Goal: Task Accomplishment & Management: Use online tool/utility

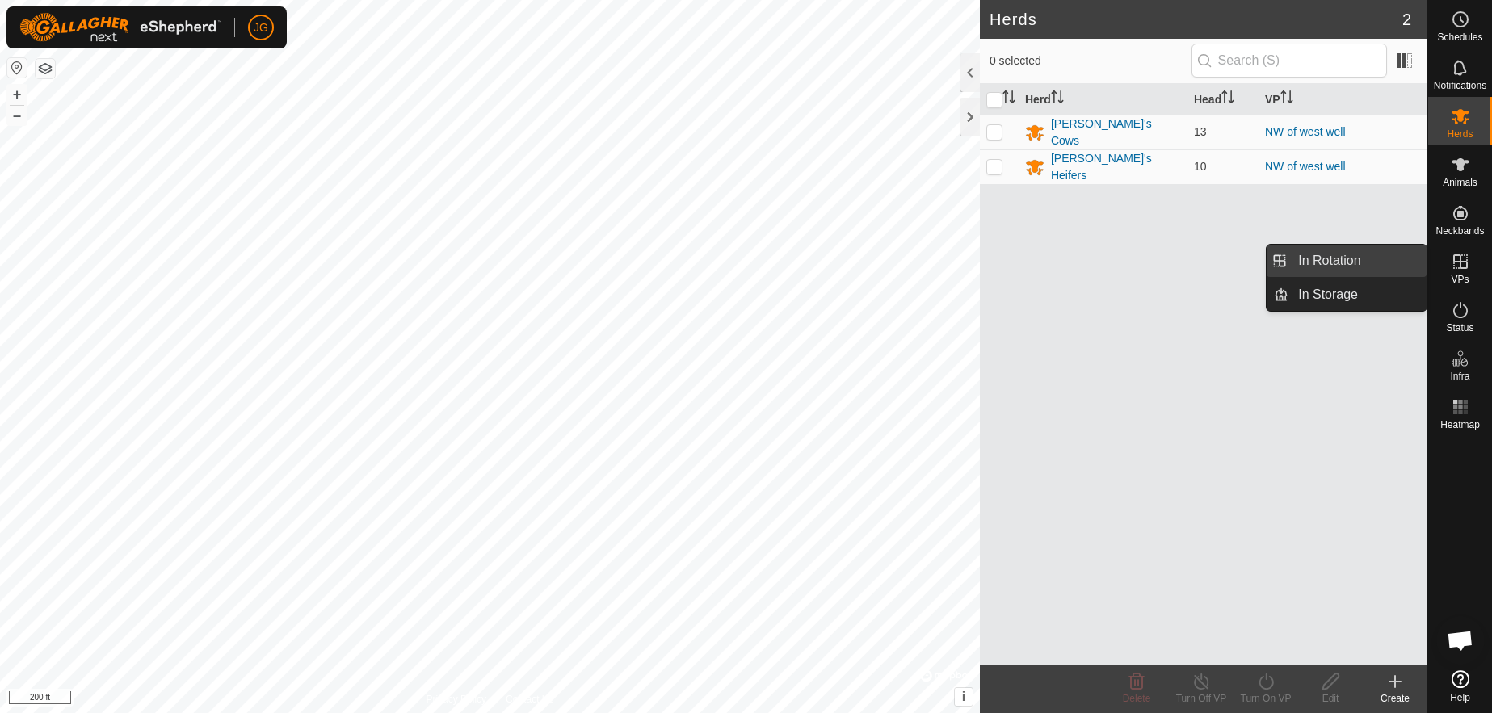
click at [1346, 255] on link "In Rotation" at bounding box center [1358, 261] width 138 height 32
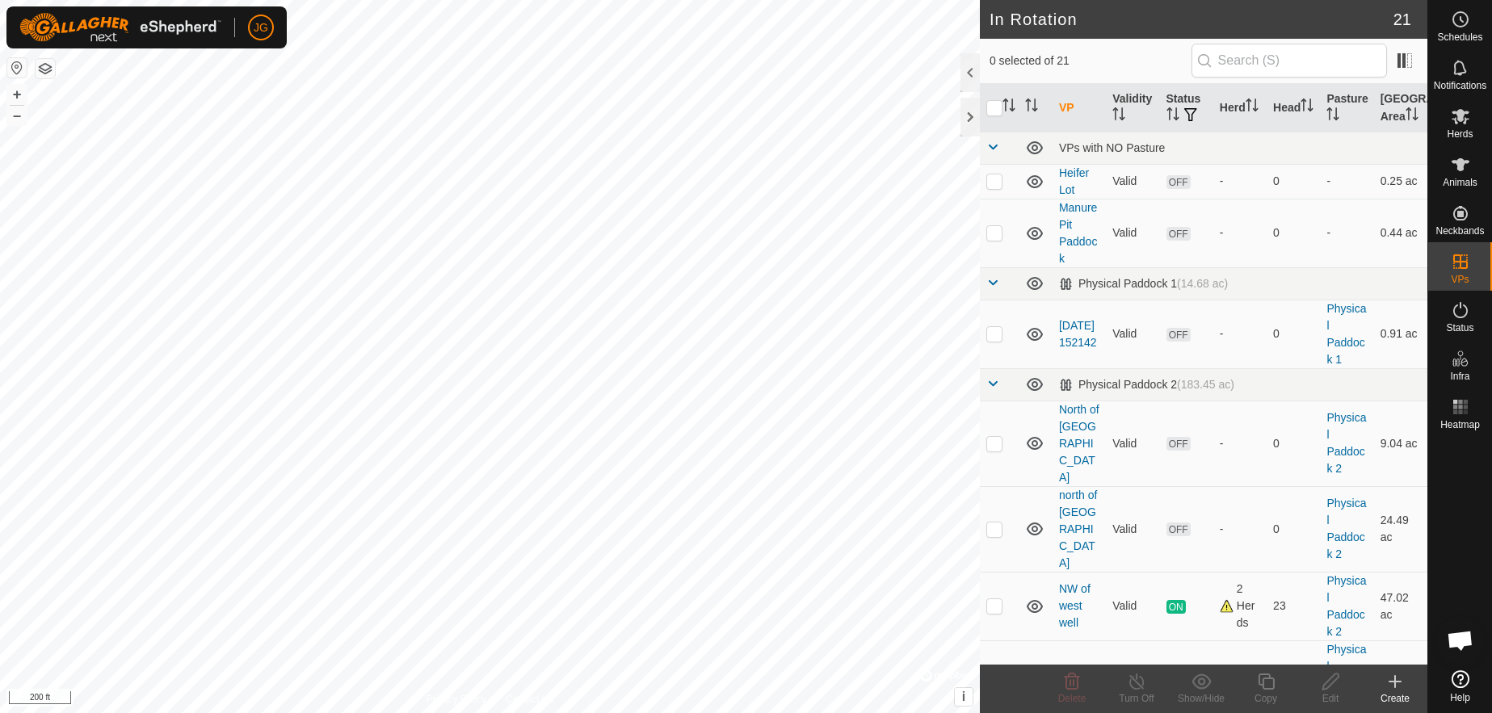
click at [1391, 687] on icon at bounding box center [1395, 681] width 19 height 19
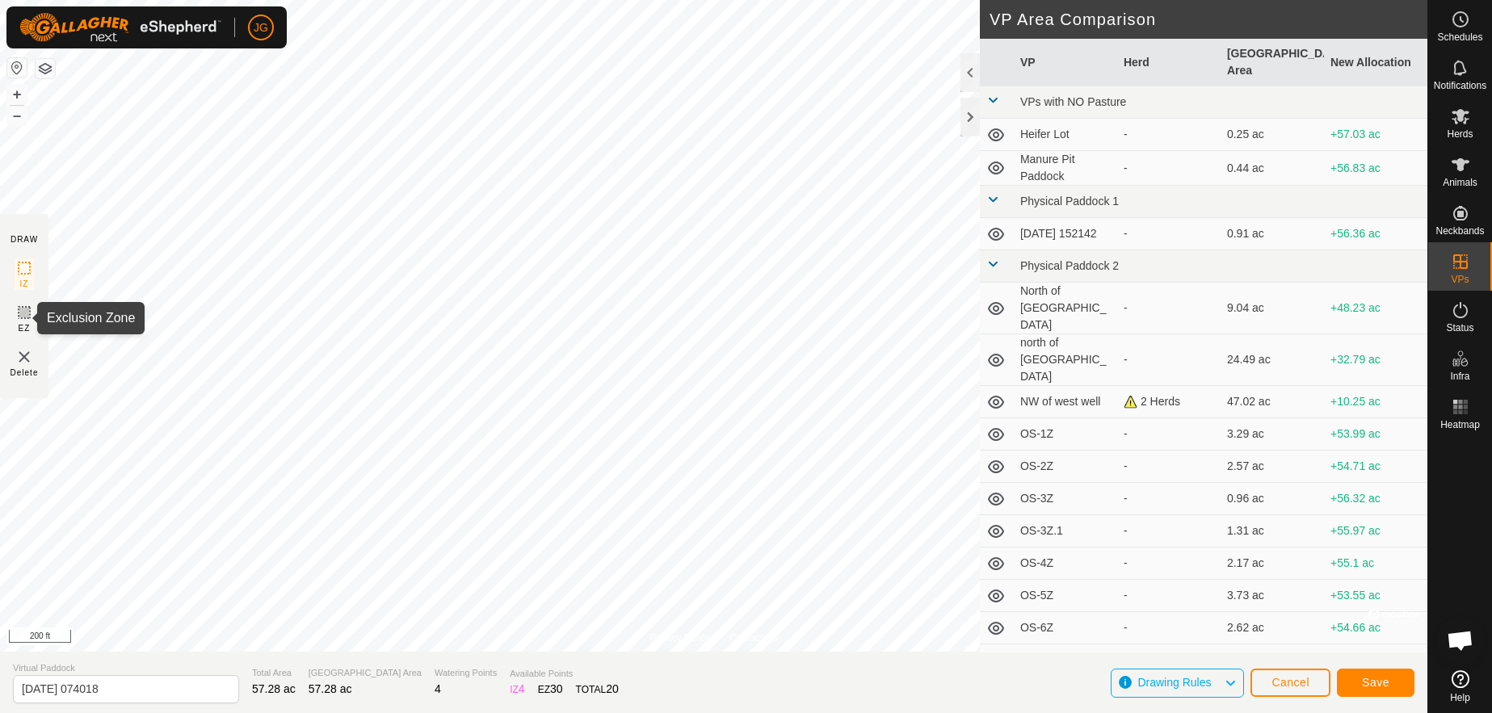
click at [22, 309] on icon at bounding box center [24, 313] width 10 height 10
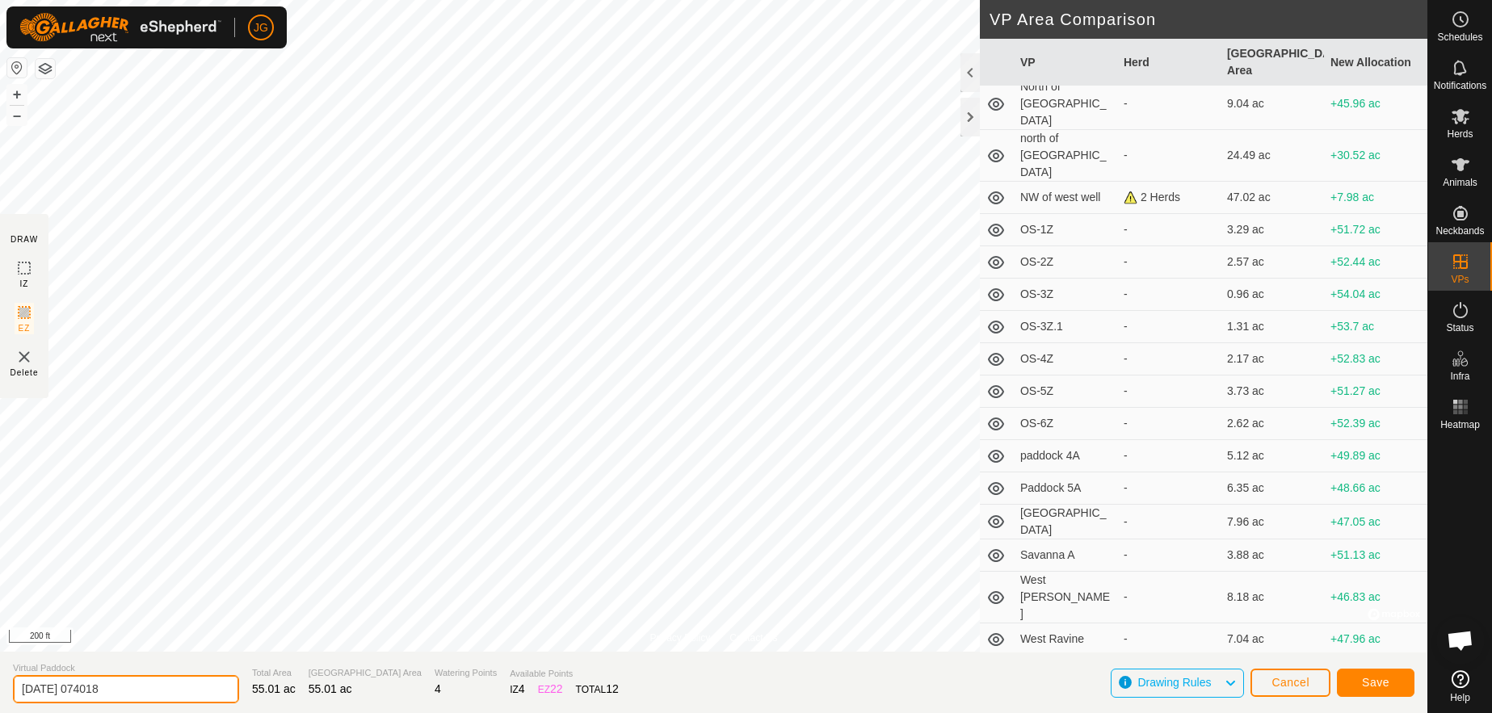
click at [90, 690] on input "[DATE] 074018" at bounding box center [126, 689] width 226 height 28
drag, startPoint x: 138, startPoint y: 693, endPoint x: 11, endPoint y: 686, distance: 127.9
click at [11, 686] on section "Virtual Paddock [DATE] 074018 Total Area 55.01 ac Grazing Area 55.01 ac Waterin…" at bounding box center [714, 682] width 1428 height 61
type input "NW of west well expanded"
click at [1378, 675] on button "Save" at bounding box center [1376, 683] width 78 height 28
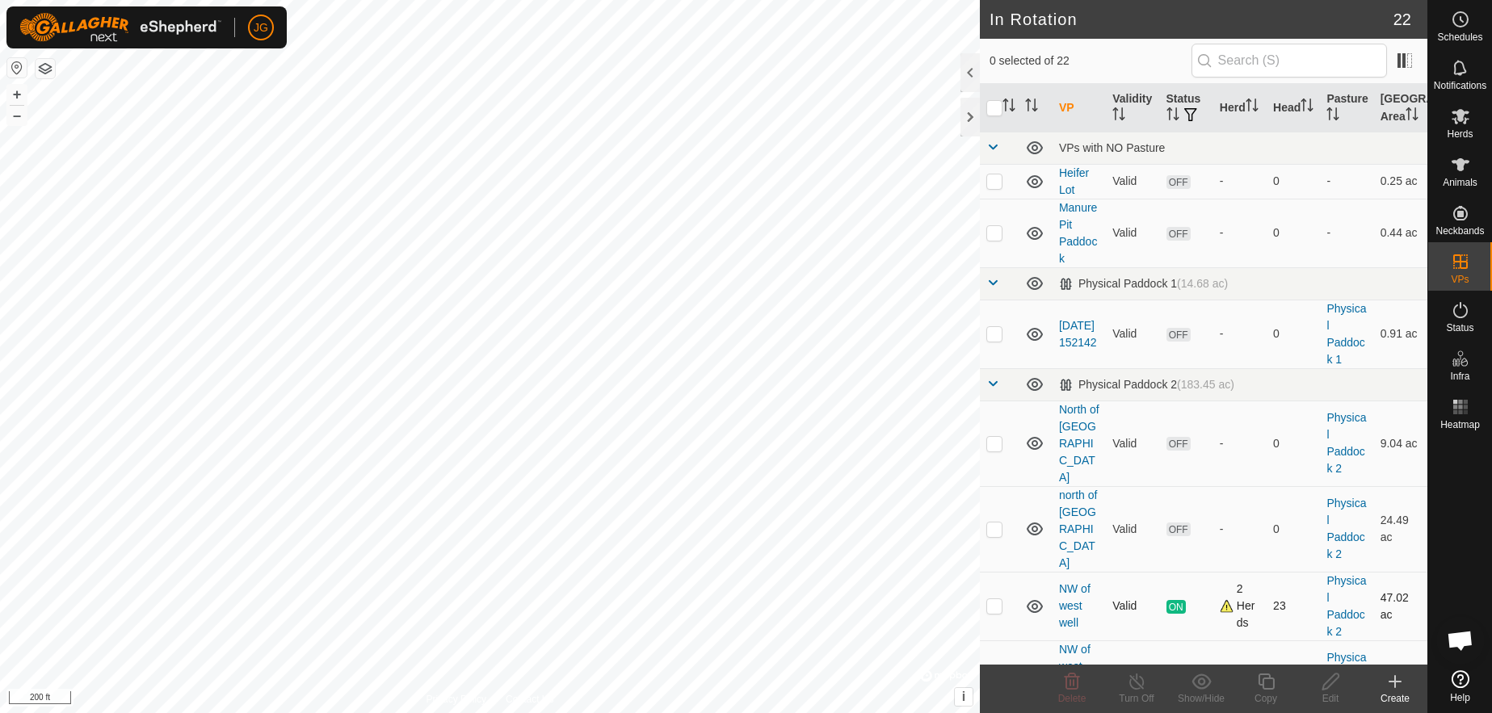
checkbox input "true"
click at [15, 90] on button "+" at bounding box center [16, 94] width 19 height 19
click at [1459, 121] on icon at bounding box center [1461, 116] width 18 height 15
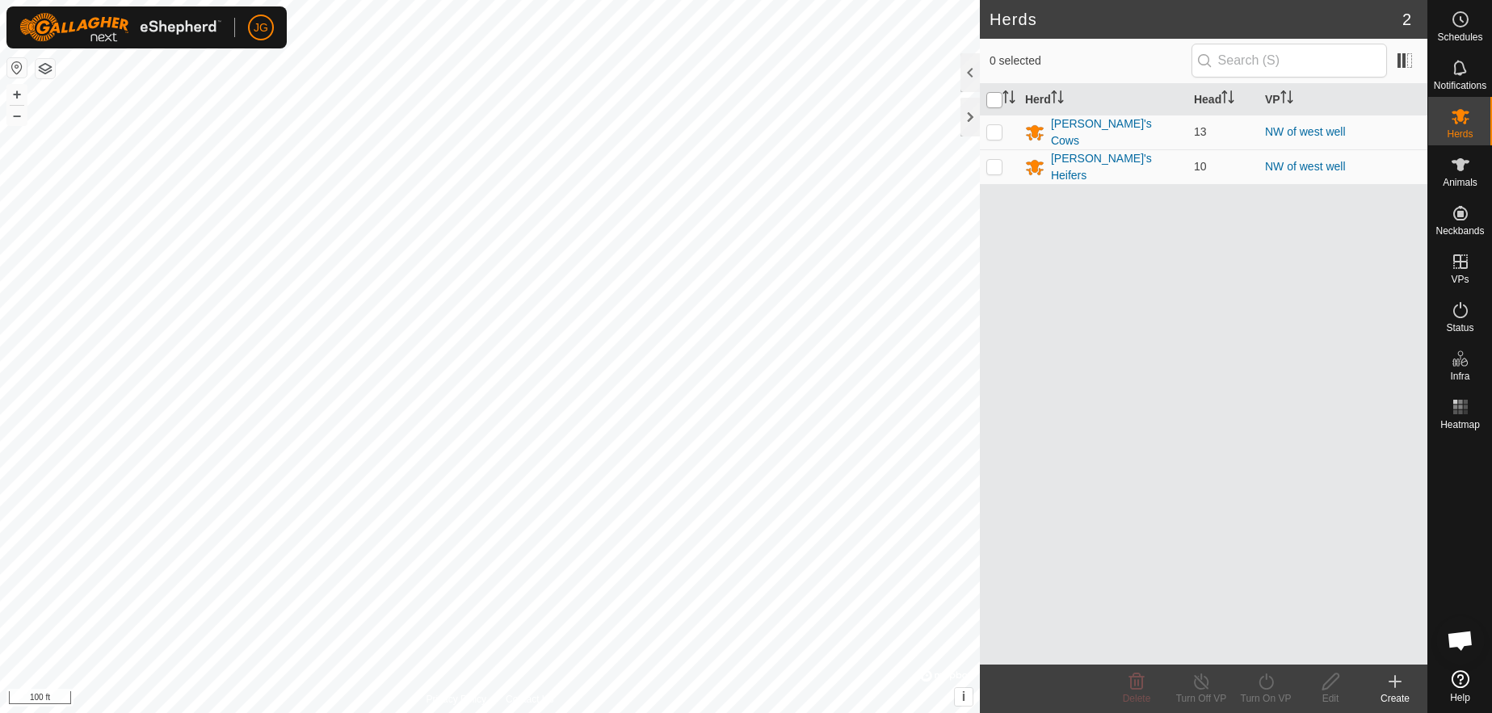
click at [996, 95] on input "checkbox" at bounding box center [995, 100] width 16 height 16
checkbox input "true"
click at [1265, 680] on icon at bounding box center [1266, 681] width 20 height 19
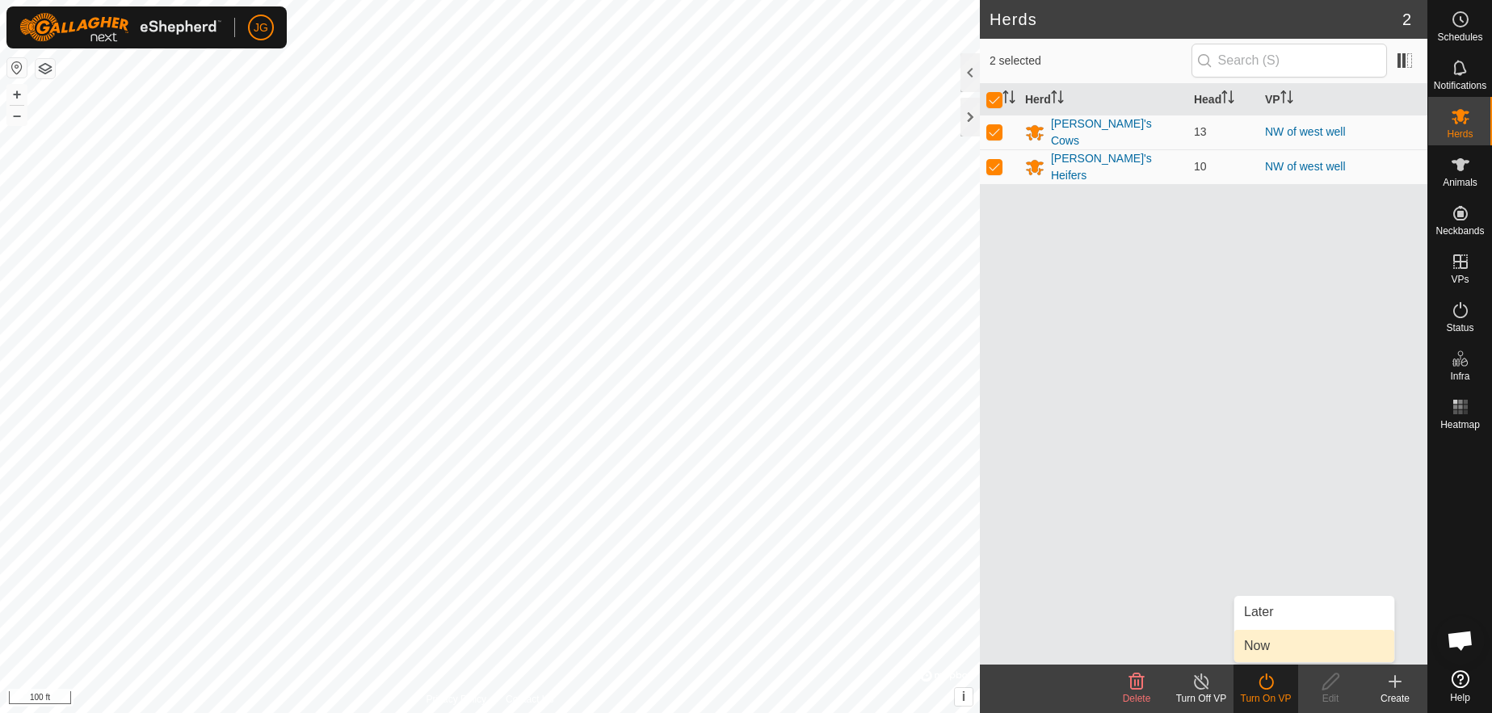
click at [1253, 642] on link "Now" at bounding box center [1315, 646] width 160 height 32
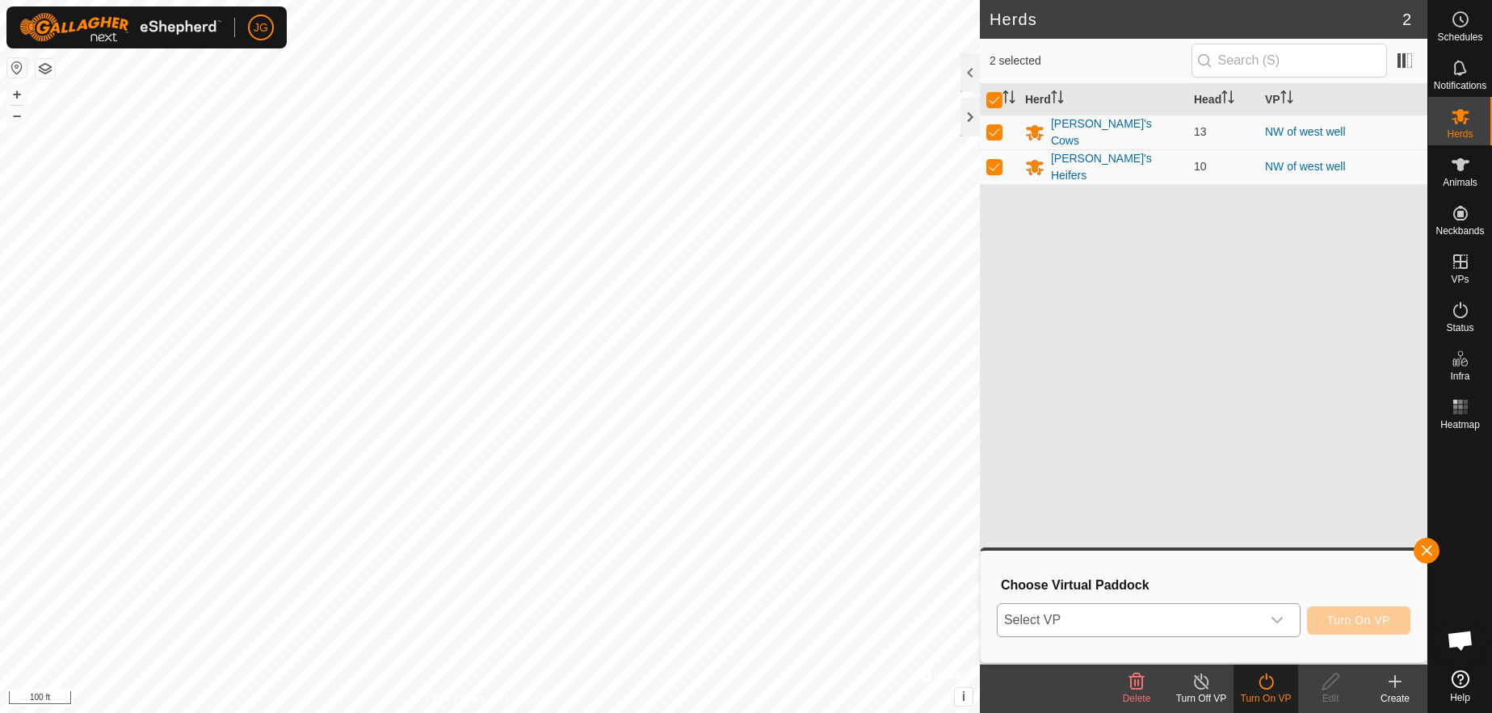
click at [1279, 626] on icon "dropdown trigger" at bounding box center [1277, 620] width 13 height 13
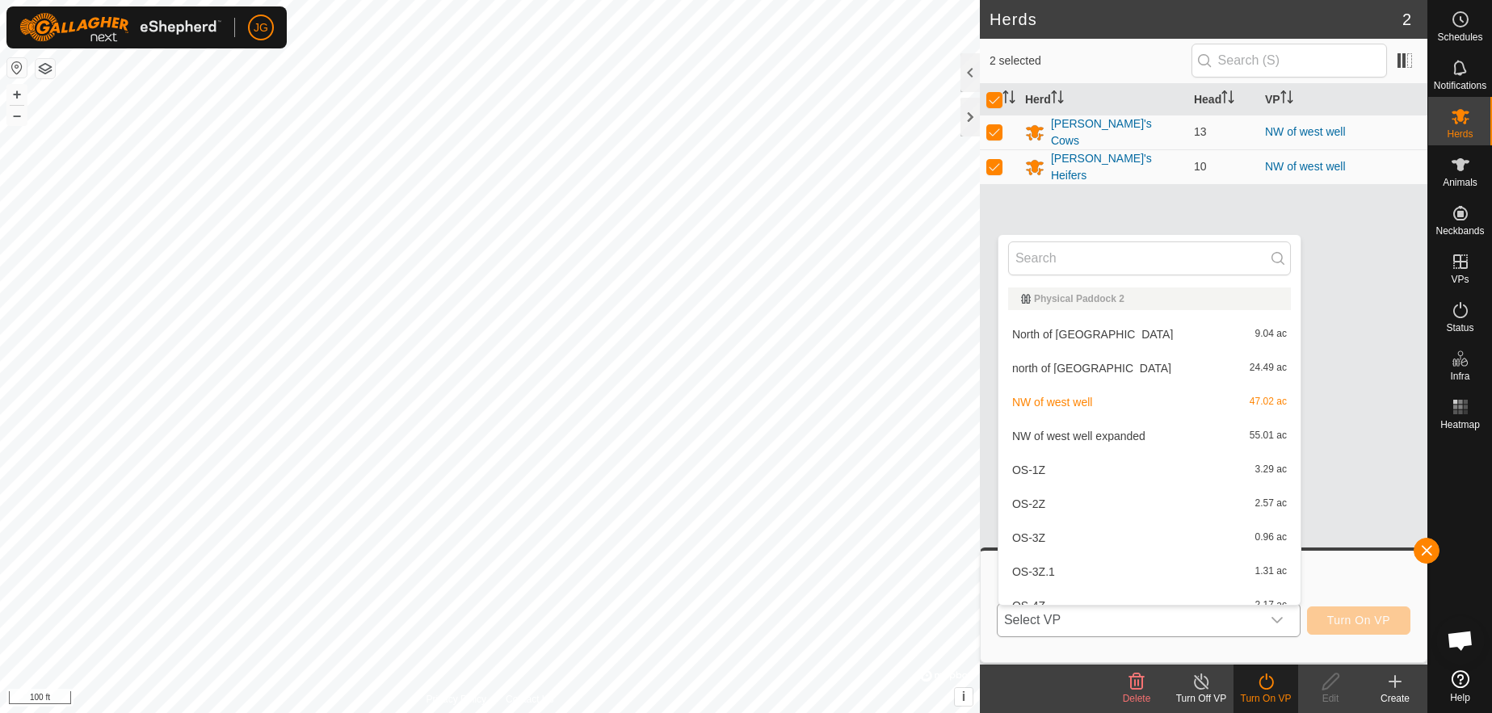
scroll to position [221, 0]
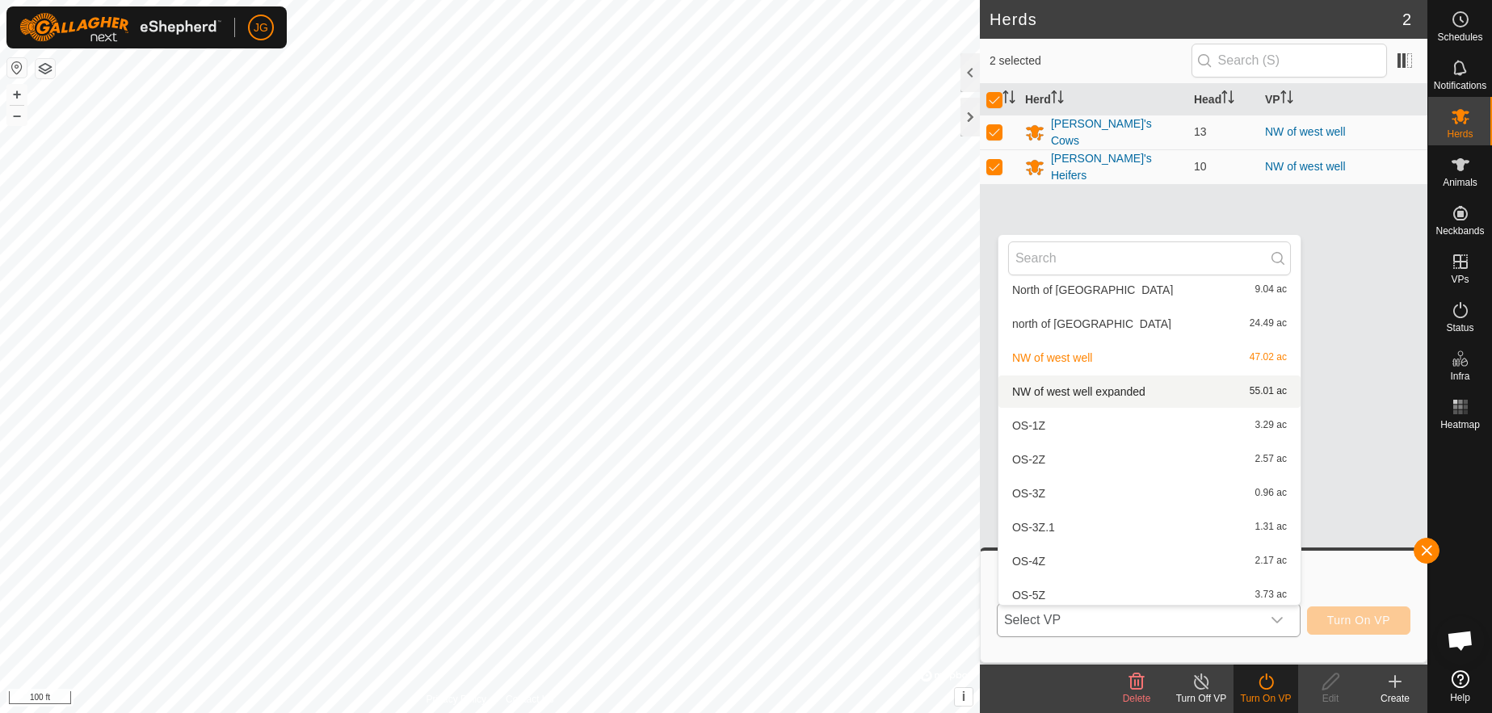
click at [1116, 394] on li "NW of west well expanded 55.01 ac" at bounding box center [1150, 392] width 302 height 32
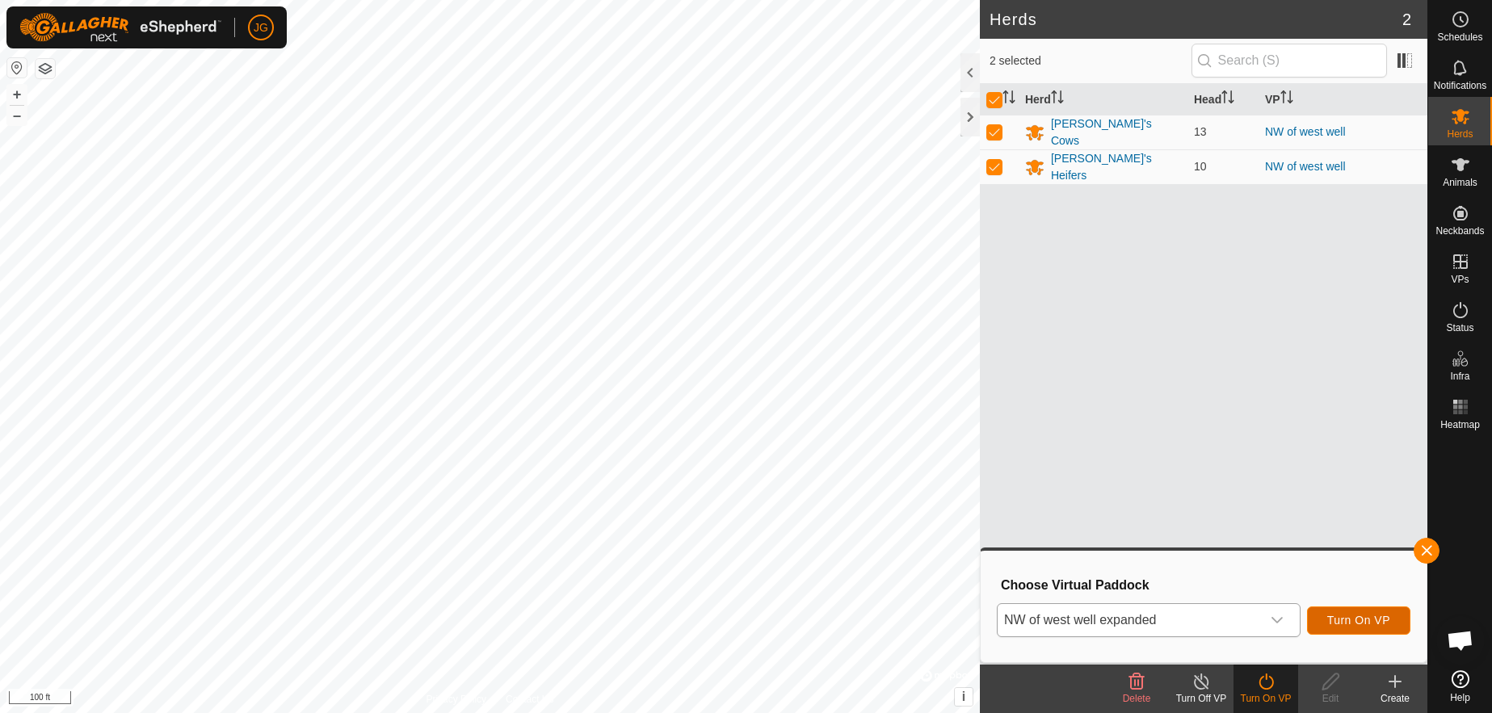
click at [1334, 619] on span "Turn On VP" at bounding box center [1359, 620] width 63 height 13
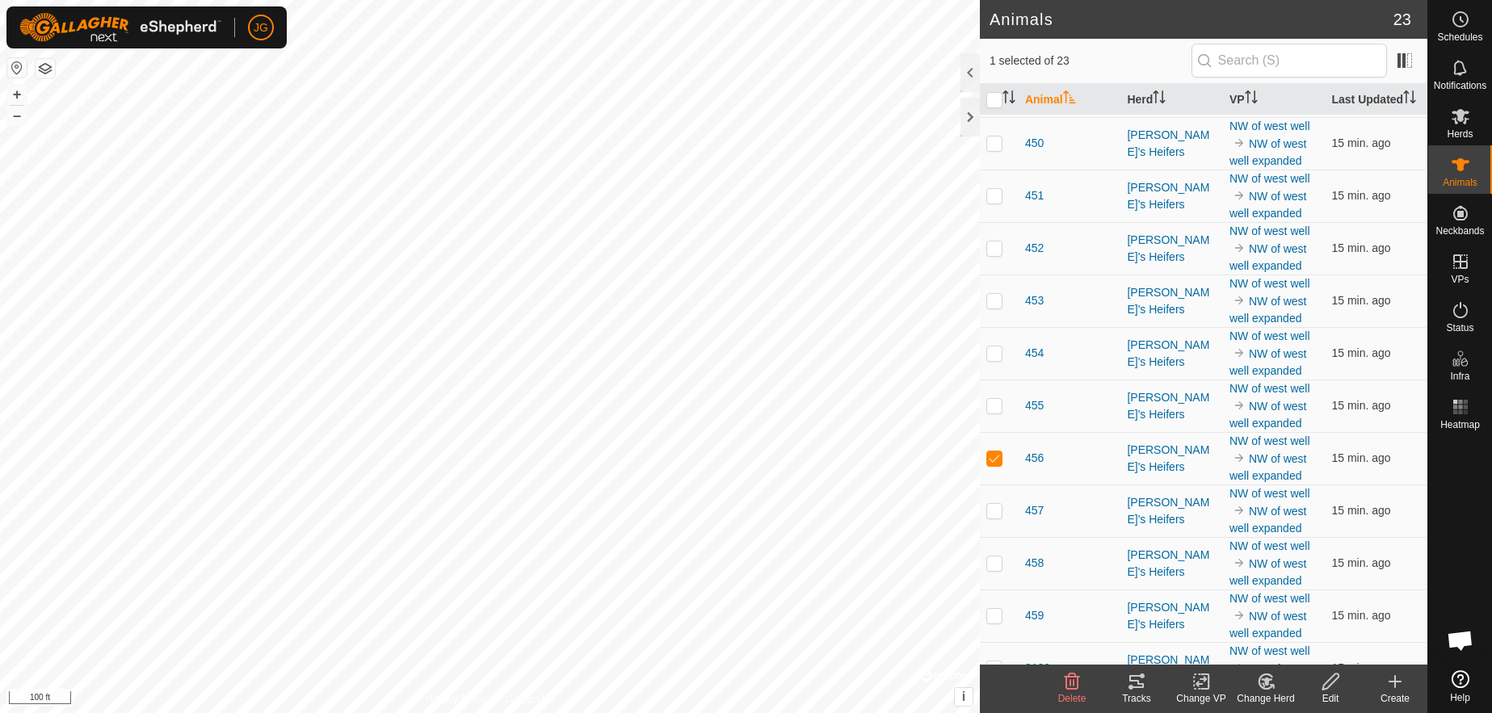
scroll to position [629, 0]
click at [1034, 465] on span "456" at bounding box center [1034, 456] width 19 height 17
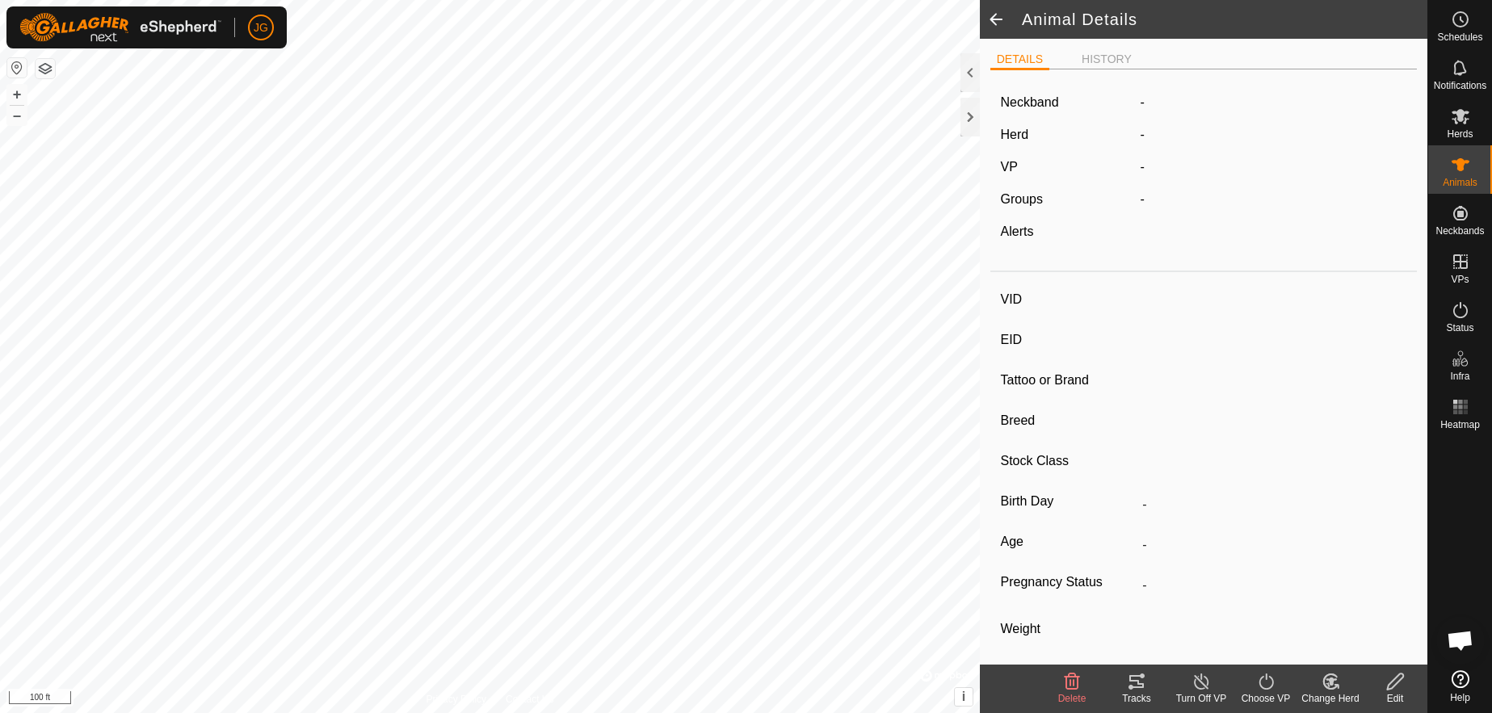
type input "456"
type input "-"
type input "Hereford Dairy Cross"
type input "[DEMOGRAPHIC_DATA]"
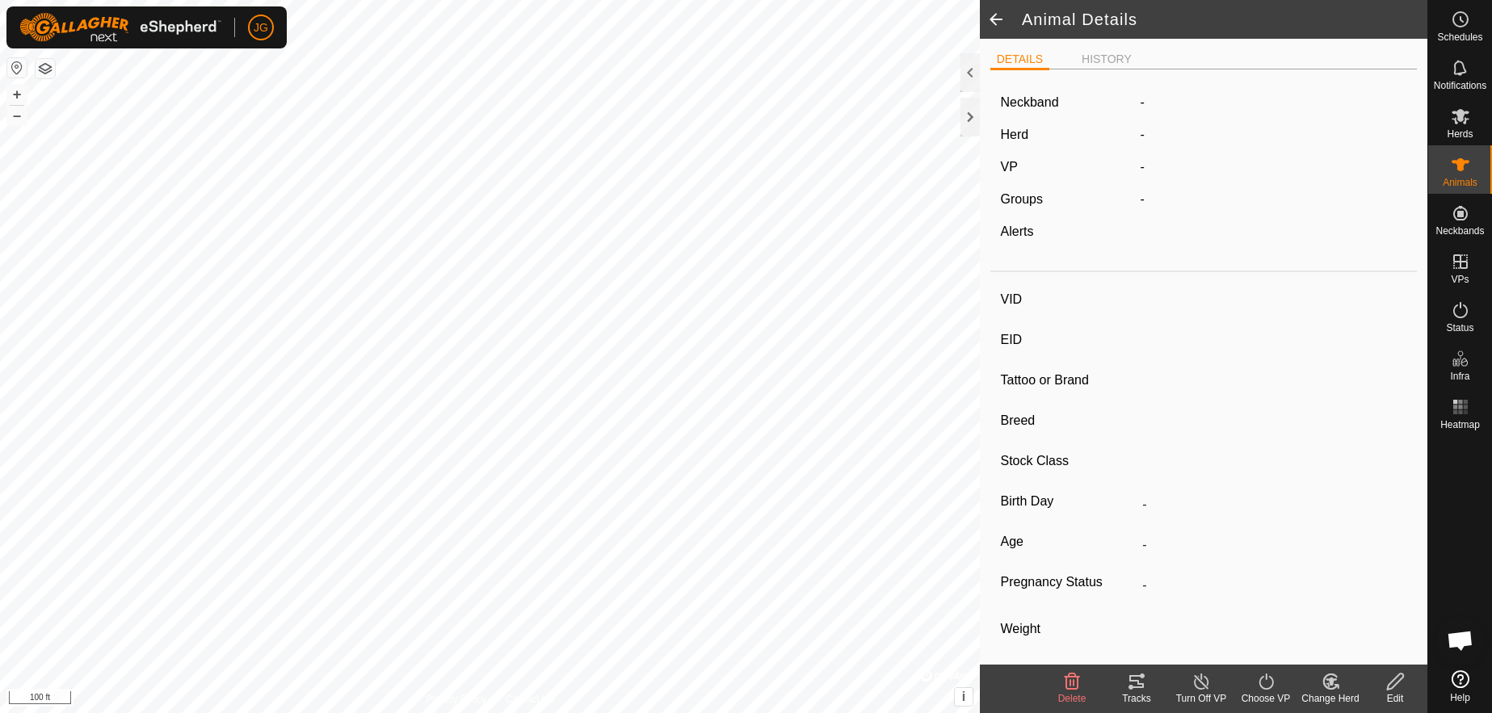
type input "12/2024"
type input "9 months"
type input "Empty"
type input "0 kg"
type input "-"
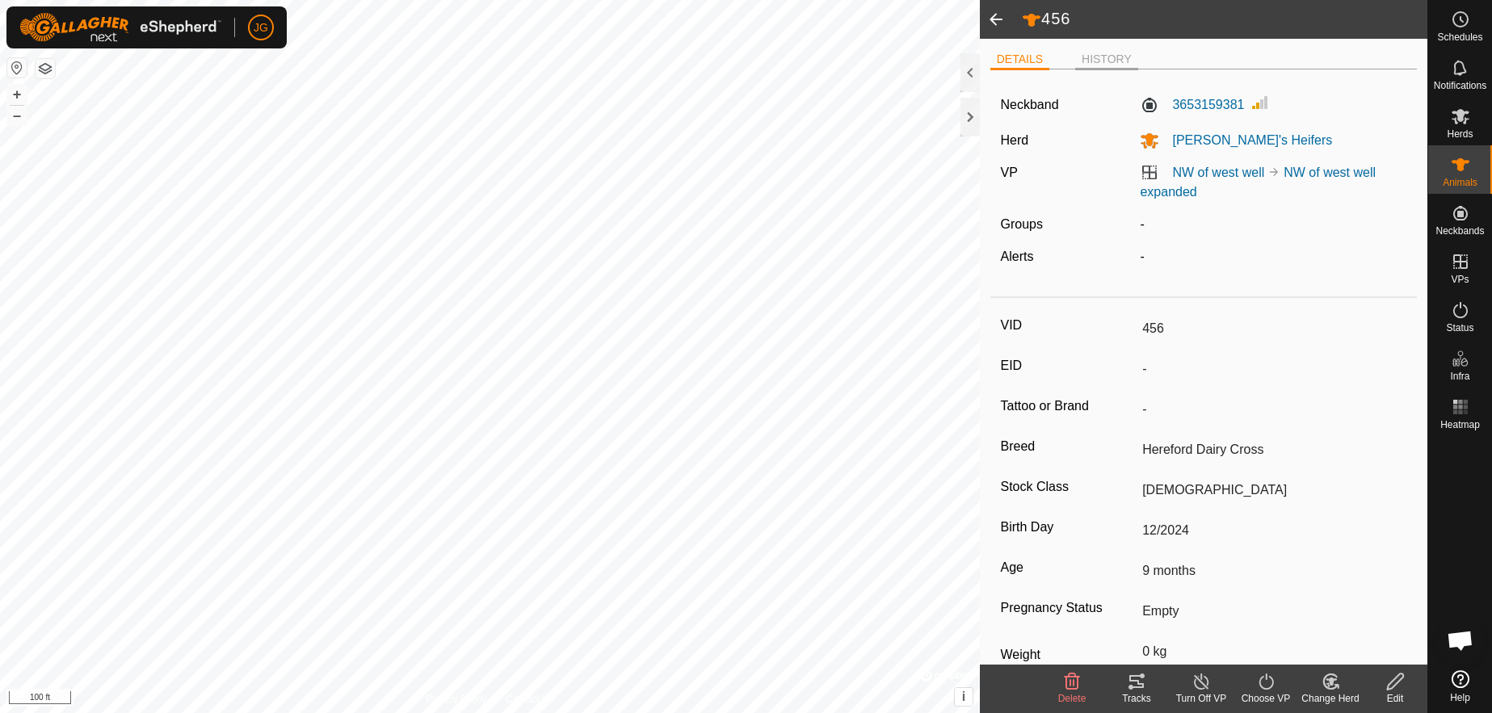
click at [1103, 53] on li "HISTORY" at bounding box center [1106, 60] width 63 height 19
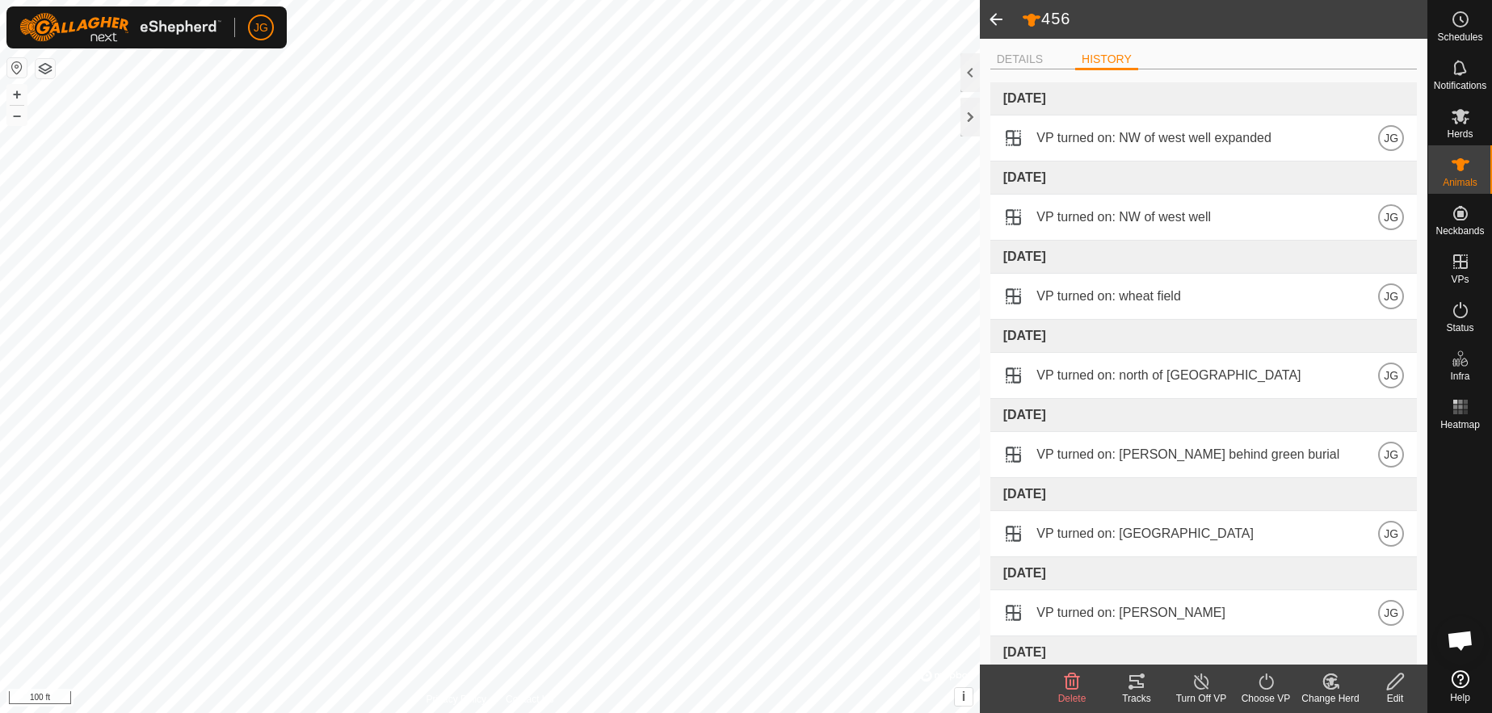
click at [998, 14] on span at bounding box center [996, 19] width 32 height 39
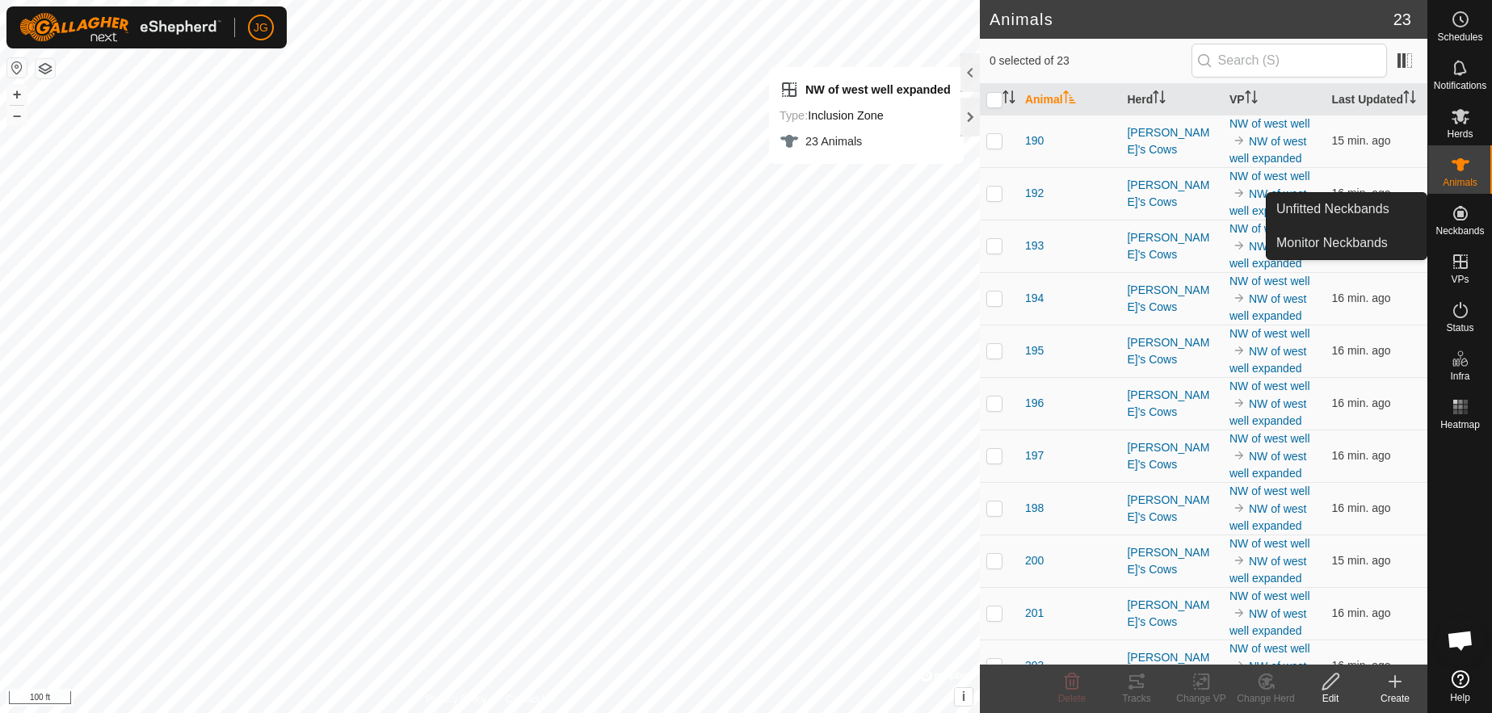
click at [1460, 210] on icon at bounding box center [1460, 213] width 19 height 19
